Goal: Information Seeking & Learning: Learn about a topic

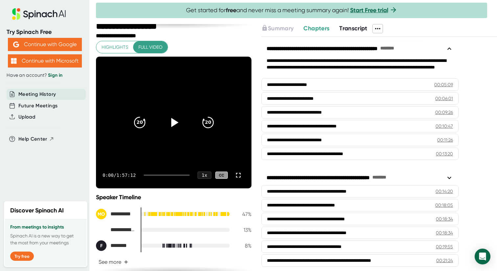
scroll to position [13, 0]
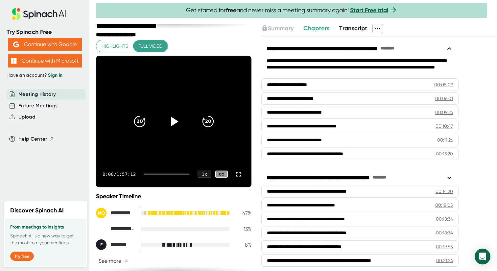
click at [380, 29] on icon at bounding box center [378, 29] width 8 height 8
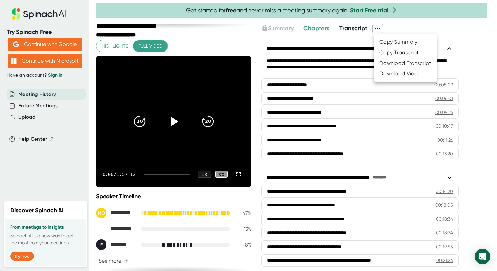
click at [38, 136] on div at bounding box center [248, 135] width 497 height 271
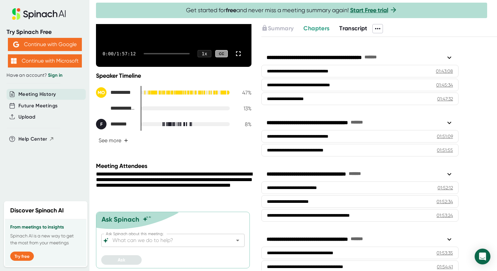
scroll to position [1395, 0]
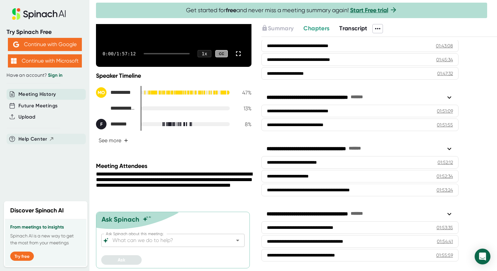
click at [32, 137] on span "Help Center" at bounding box center [32, 139] width 29 height 8
click at [376, 26] on icon at bounding box center [378, 29] width 8 height 8
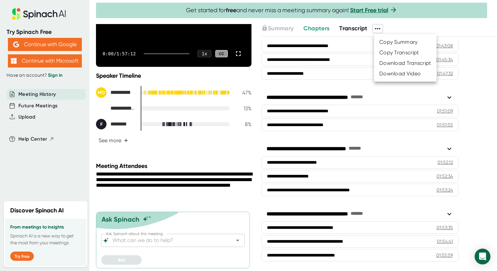
click at [344, 28] on div at bounding box center [248, 135] width 497 height 271
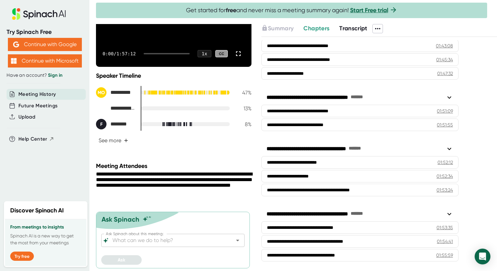
click at [350, 28] on span "Transcript" at bounding box center [353, 28] width 28 height 7
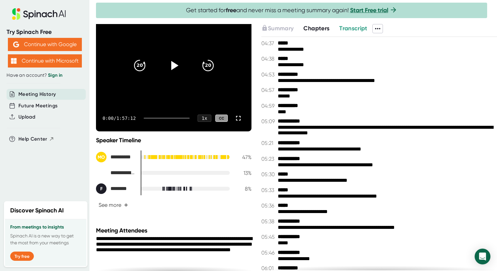
scroll to position [134, 0]
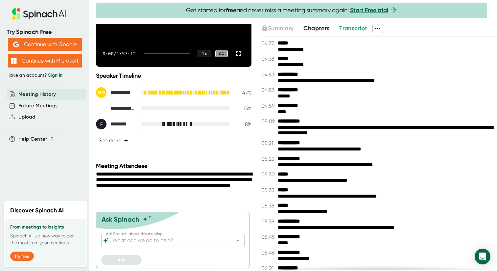
click at [118, 139] on button "See more +" at bounding box center [113, 140] width 35 height 12
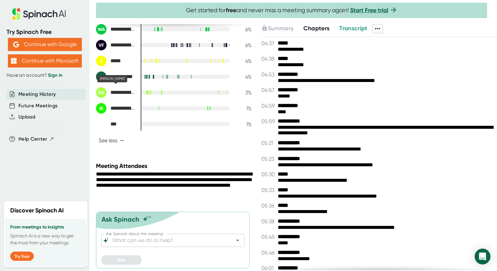
scroll to position [0, 0]
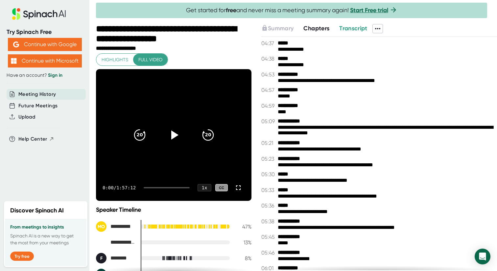
click at [37, 11] on icon at bounding box center [39, 14] width 88 height 12
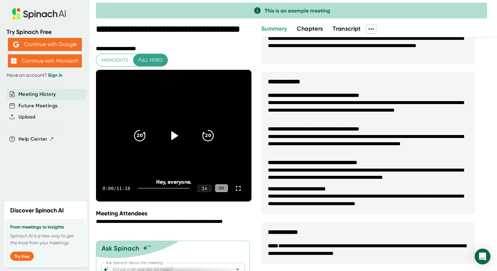
scroll to position [29, 0]
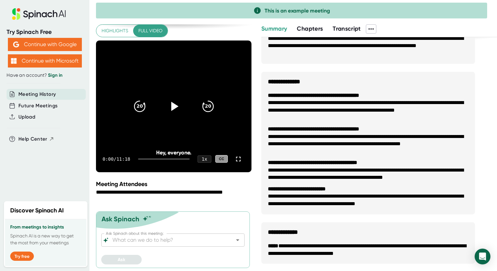
click at [57, 74] on link "Sign in" at bounding box center [55, 75] width 14 height 6
